Goal: Transaction & Acquisition: Purchase product/service

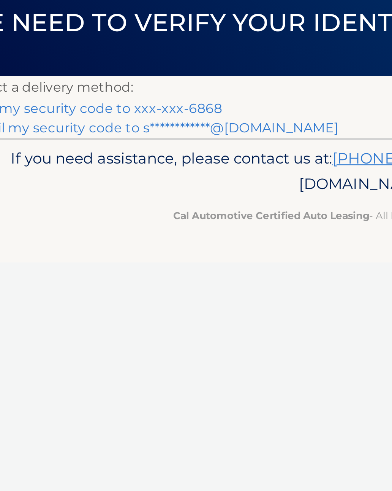
click at [71, 105] on link "Text my security code to xxx-xxx-6868" at bounding box center [70, 108] width 119 height 7
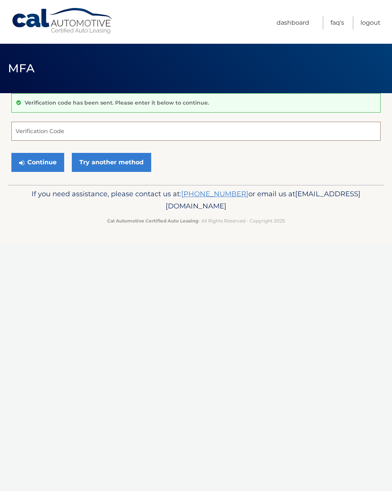
click at [100, 133] on input "Verification Code" at bounding box center [195, 131] width 369 height 19
type input "300639"
click at [43, 163] on button "Continue" at bounding box center [37, 162] width 53 height 19
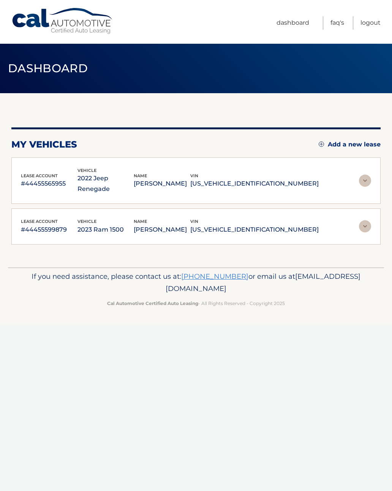
click at [78, 178] on p "#44455565955" at bounding box center [49, 183] width 57 height 11
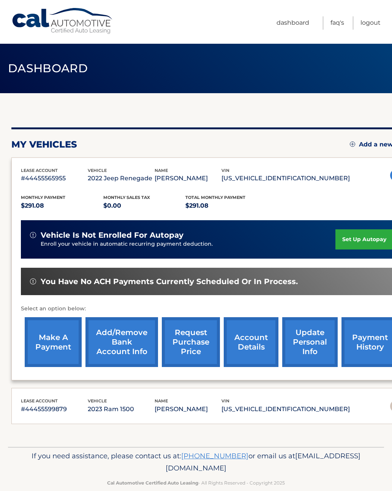
click at [51, 345] on link "make a payment" at bounding box center [53, 342] width 57 height 50
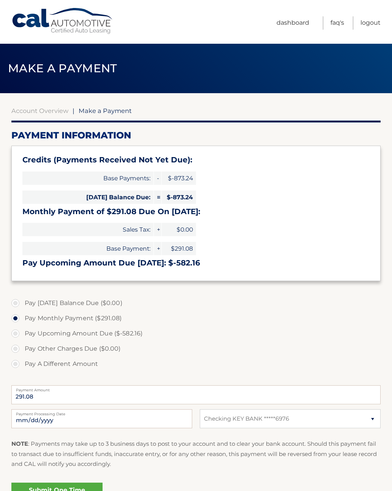
select select "NGM5MTU2ZTAtMmU2Ny00NDAxLTliYTItODJiYTZmNmZmZWQ3"
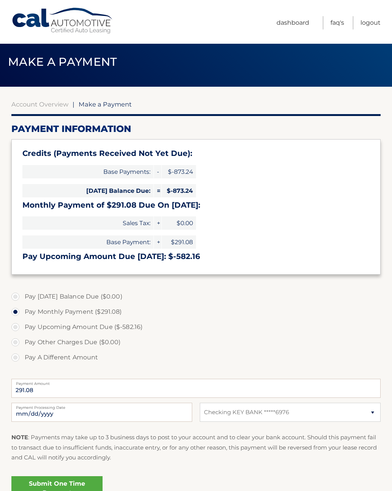
scroll to position [8, 0]
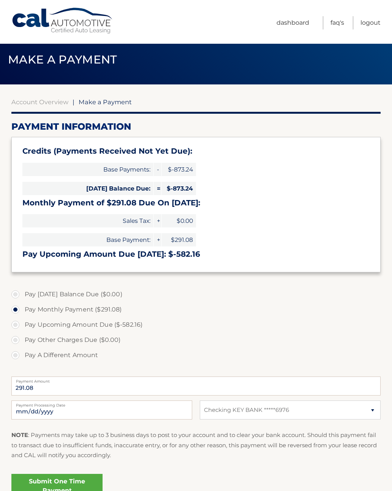
click at [33, 483] on link "Submit One Time Payment" at bounding box center [56, 486] width 91 height 24
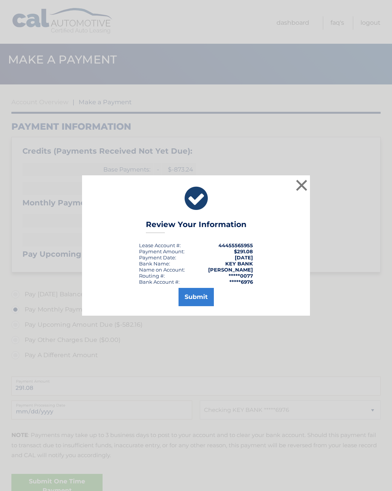
click at [190, 303] on button "Submit" at bounding box center [196, 297] width 35 height 18
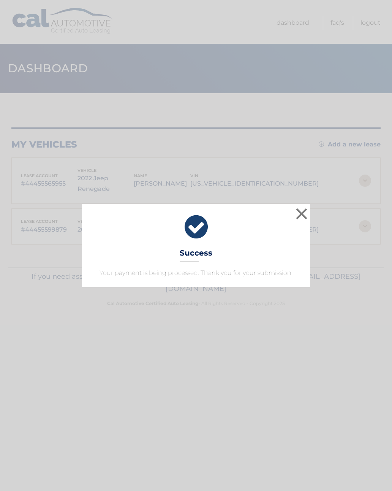
click at [303, 208] on button "×" at bounding box center [301, 213] width 15 height 15
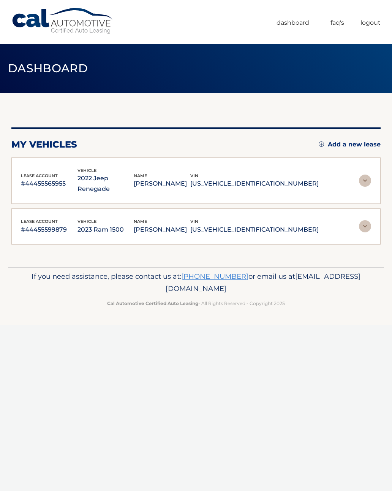
click at [368, 16] on link "Logout" at bounding box center [371, 22] width 20 height 13
